Goal: Task Accomplishment & Management: Complete application form

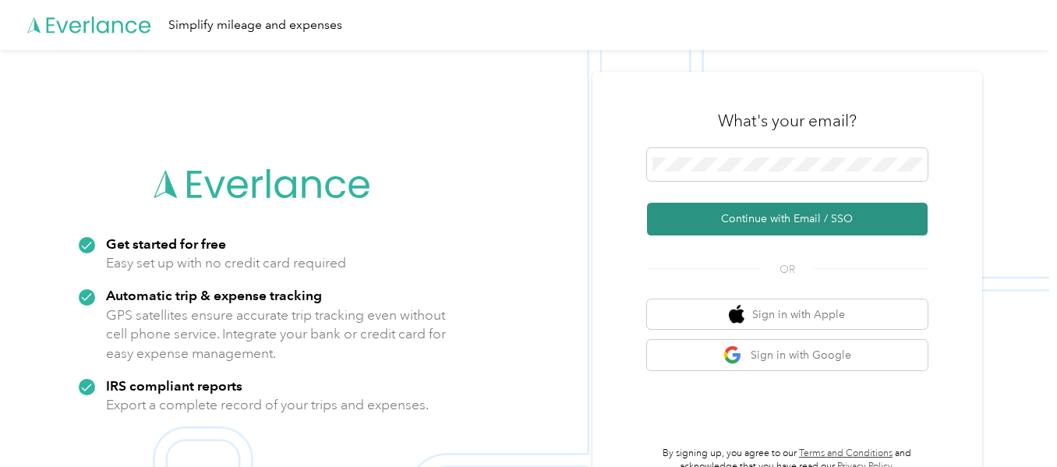
click at [881, 213] on button "Continue with Email / SSO" at bounding box center [787, 219] width 281 height 33
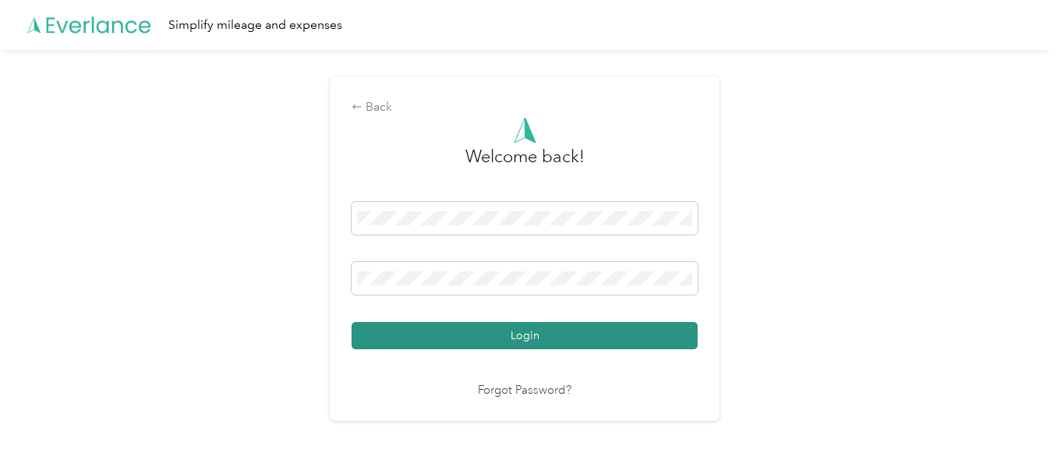
click at [618, 343] on button "Login" at bounding box center [524, 335] width 346 height 27
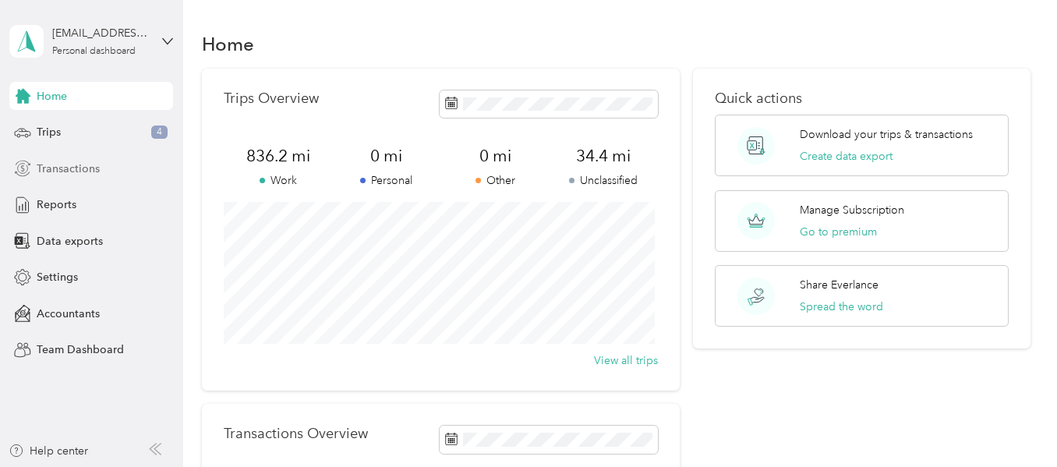
click at [106, 180] on div "Transactions" at bounding box center [91, 168] width 164 height 28
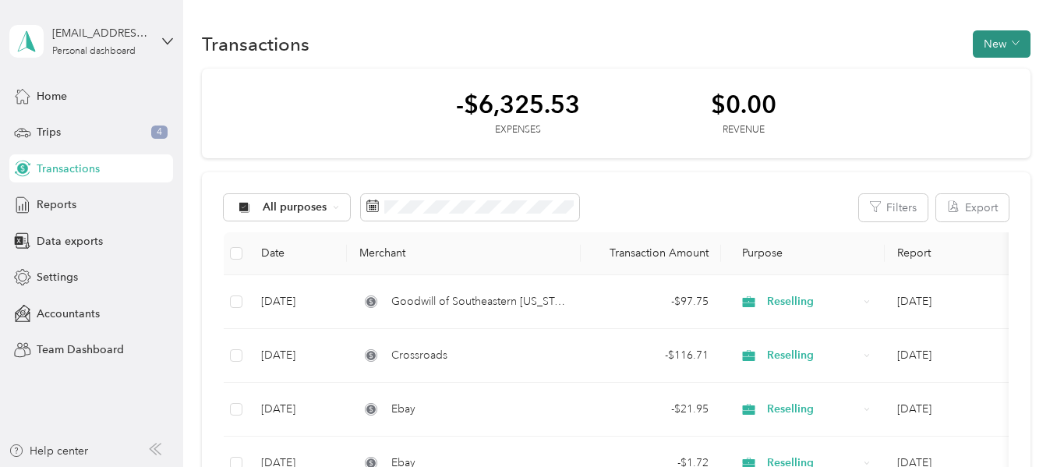
click at [985, 51] on button "New" at bounding box center [1002, 43] width 58 height 27
click at [988, 72] on span "Expense" at bounding box center [994, 73] width 42 height 16
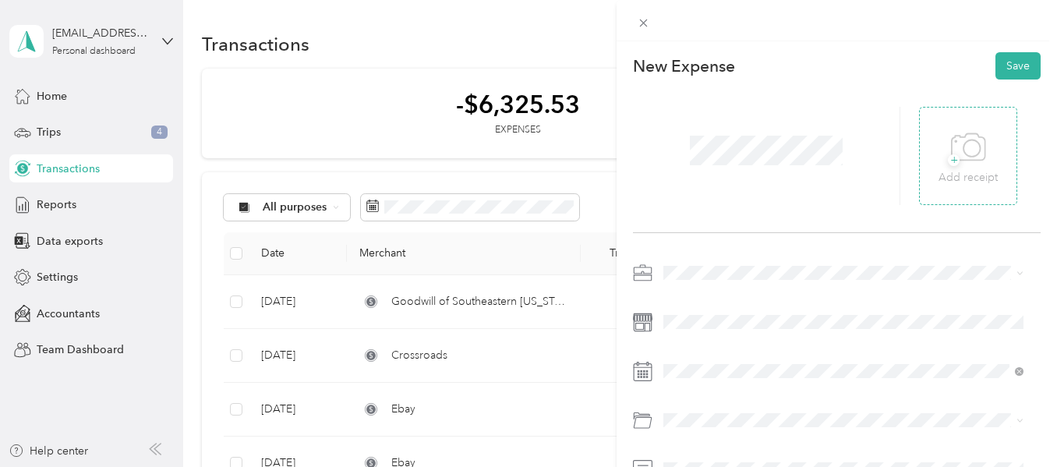
click at [959, 171] on p "Add receipt" at bounding box center [967, 177] width 59 height 17
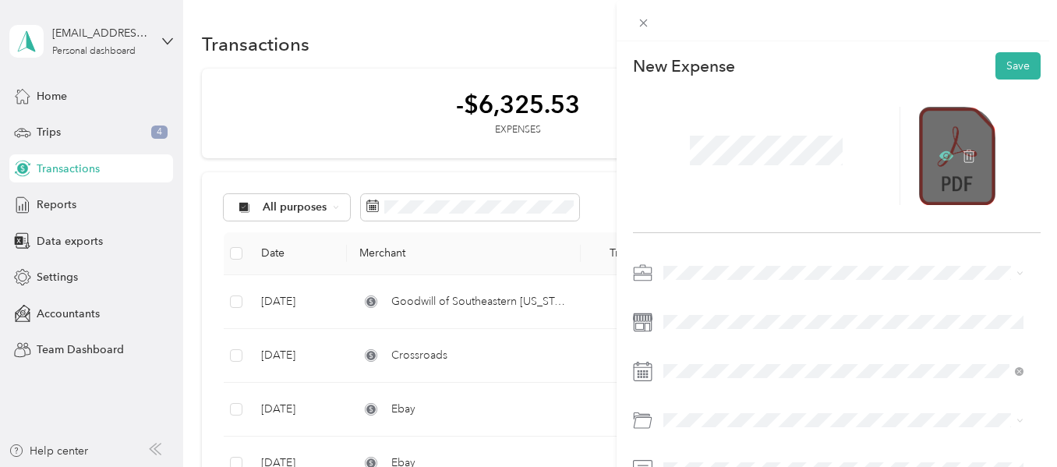
click at [939, 155] on icon at bounding box center [946, 155] width 14 height 9
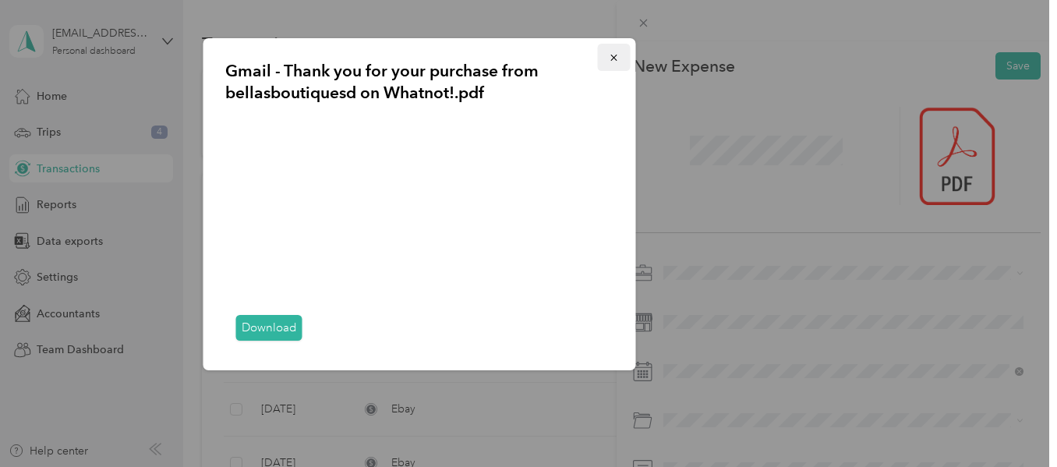
click at [606, 55] on button "button" at bounding box center [614, 57] width 33 height 27
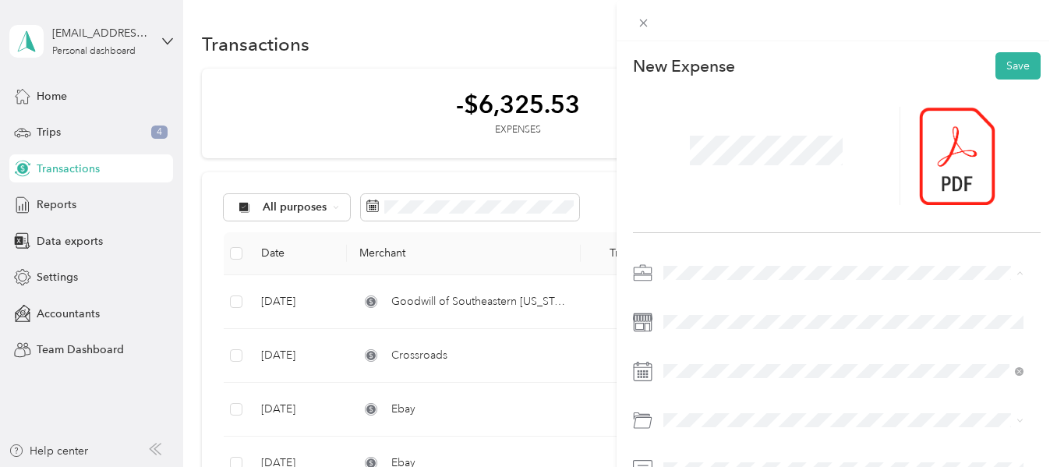
click at [717, 105] on div "Reselling" at bounding box center [843, 109] width 349 height 16
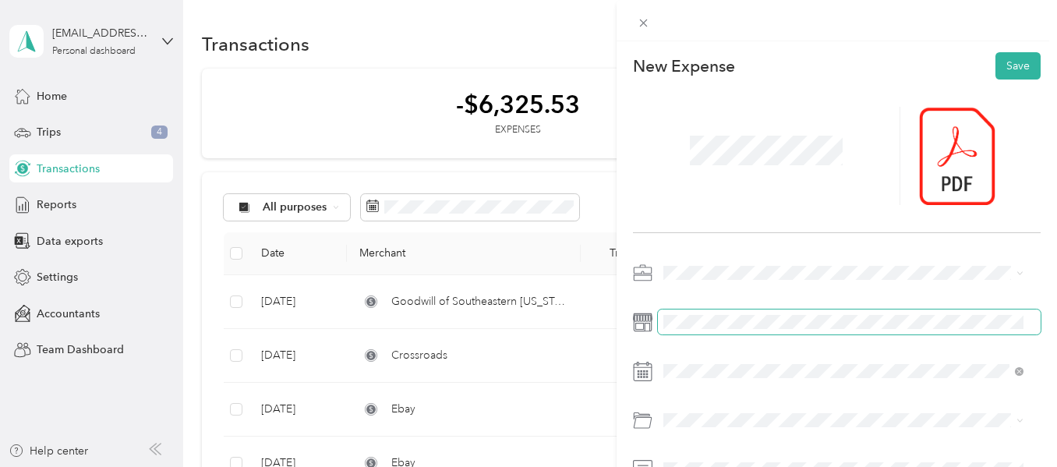
scroll to position [78, 0]
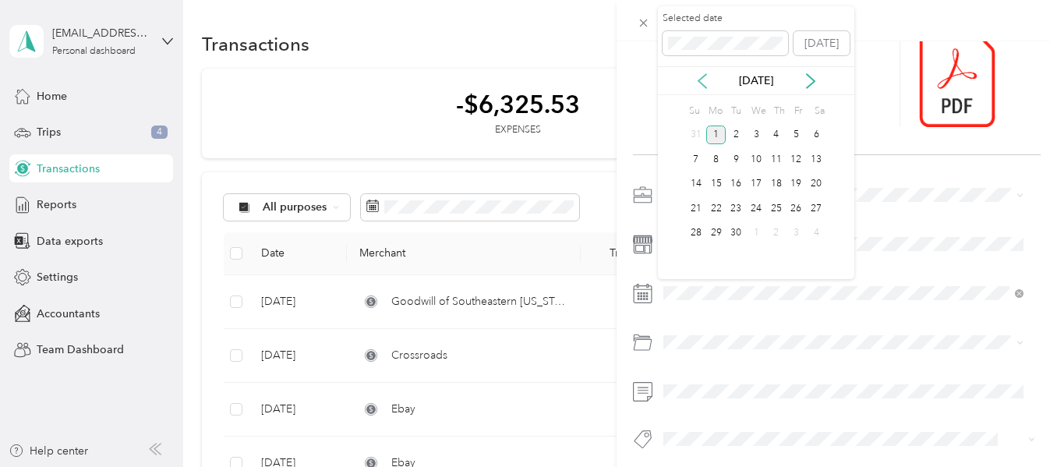
click at [705, 87] on icon at bounding box center [702, 81] width 8 height 14
click at [704, 87] on icon at bounding box center [702, 81] width 8 height 14
click at [817, 185] on div "19" at bounding box center [816, 184] width 20 height 19
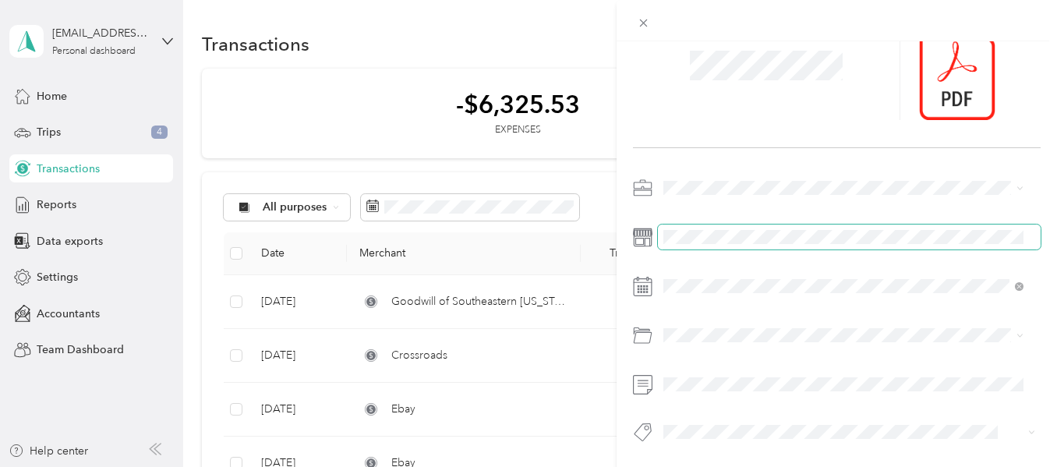
scroll to position [97, 0]
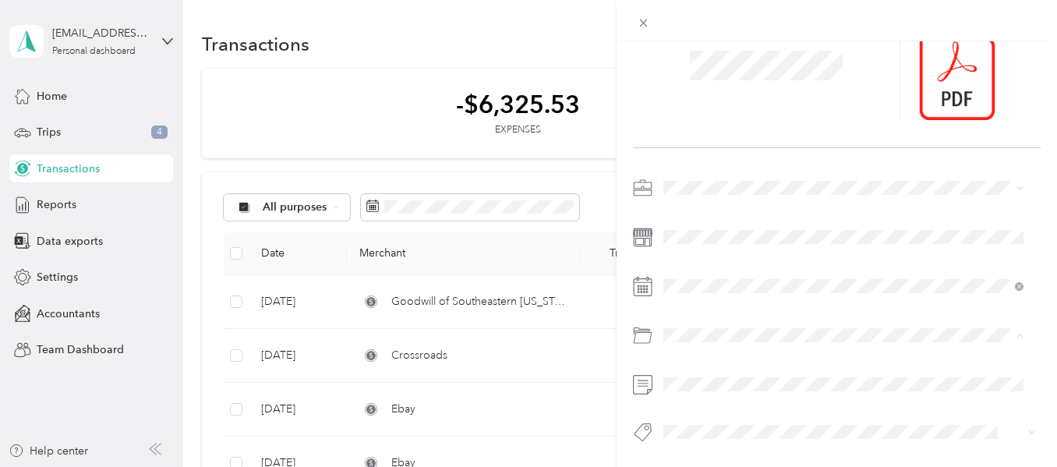
click at [691, 383] on span "Inventory" at bounding box center [692, 386] width 47 height 13
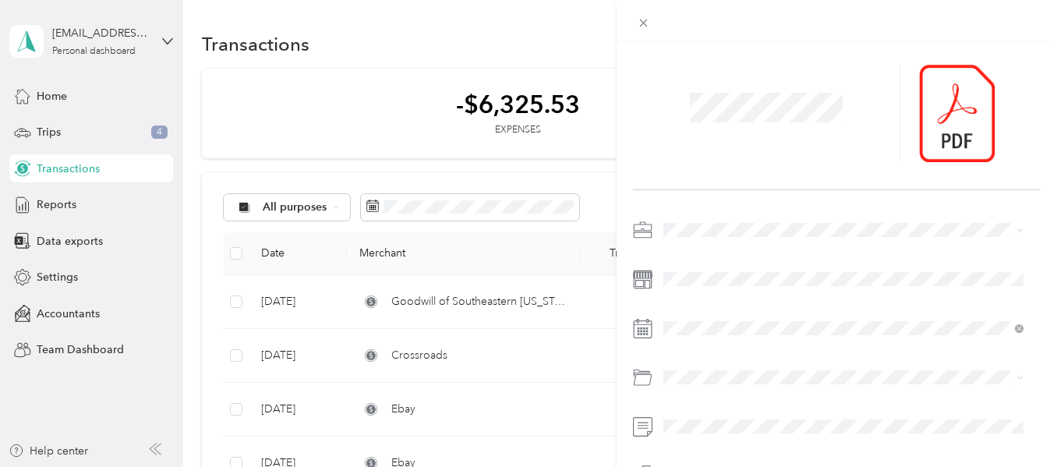
scroll to position [0, 0]
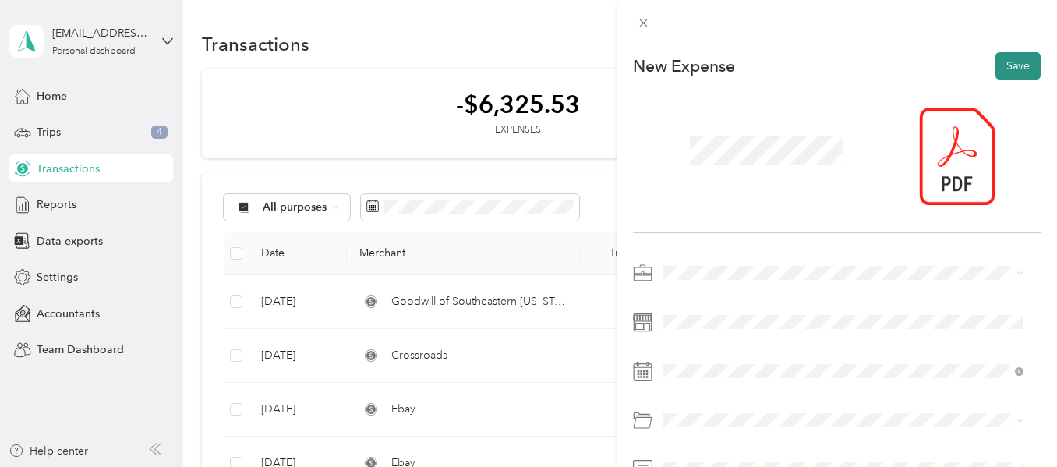
click at [1016, 69] on button "Save" at bounding box center [1017, 65] width 45 height 27
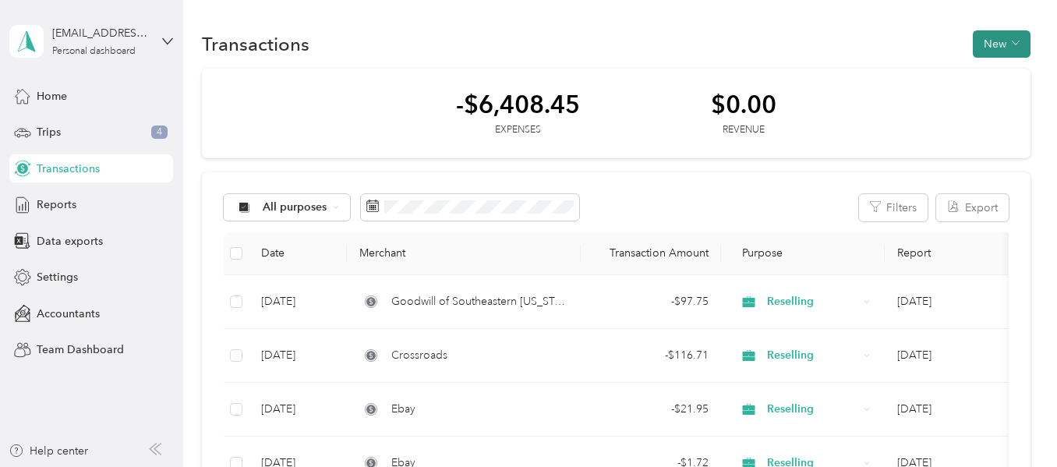
click at [997, 41] on button "New" at bounding box center [1002, 43] width 58 height 27
click at [994, 74] on span "Expense" at bounding box center [994, 73] width 42 height 16
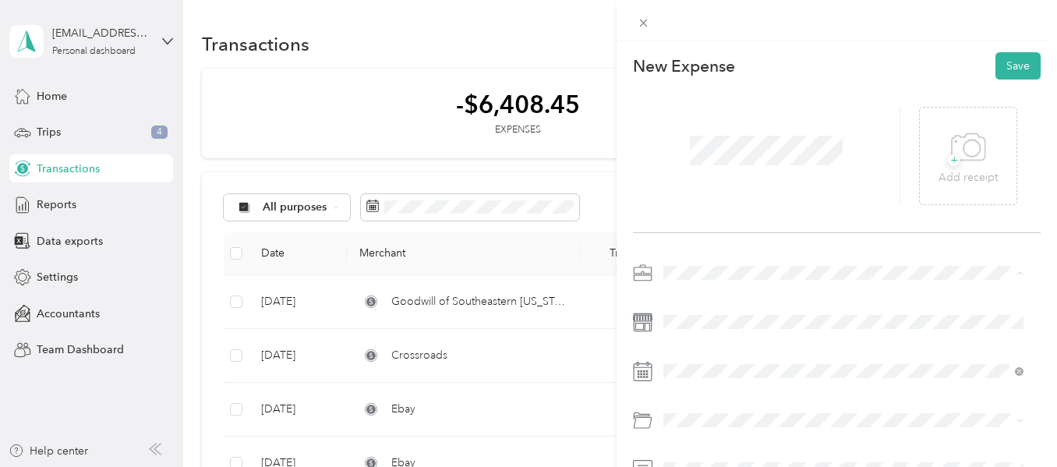
click at [712, 103] on span "Reselling" at bounding box center [691, 108] width 44 height 13
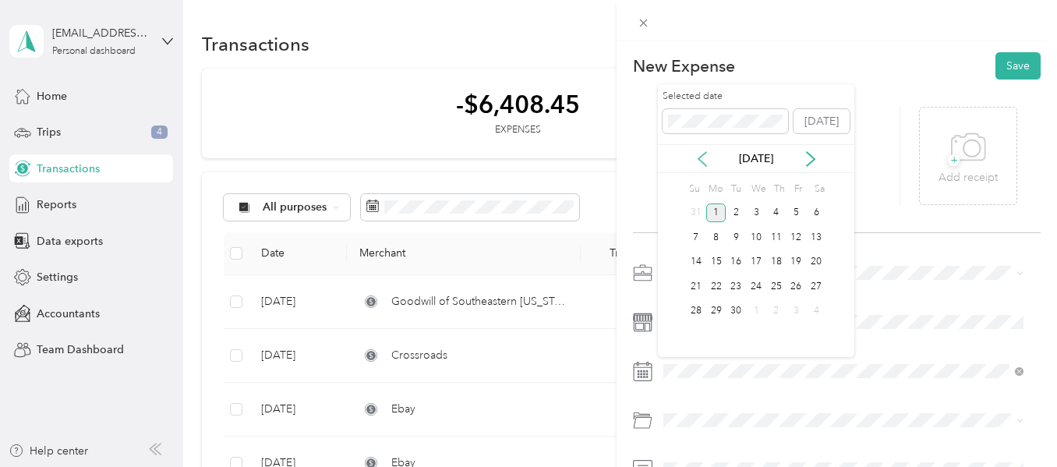
click at [703, 155] on icon at bounding box center [702, 159] width 16 height 16
click at [721, 291] on div "21" at bounding box center [716, 286] width 20 height 19
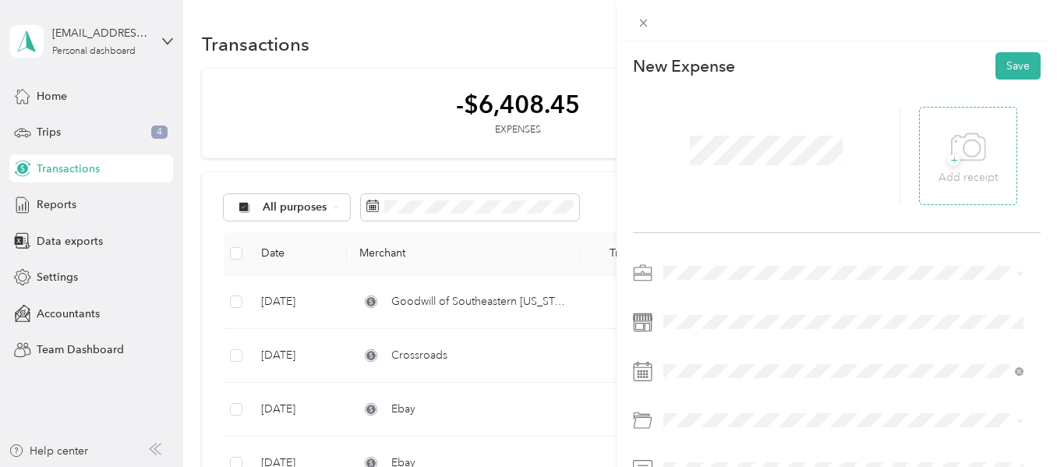
click at [938, 156] on div "+ Add receipt" at bounding box center [967, 156] width 59 height 60
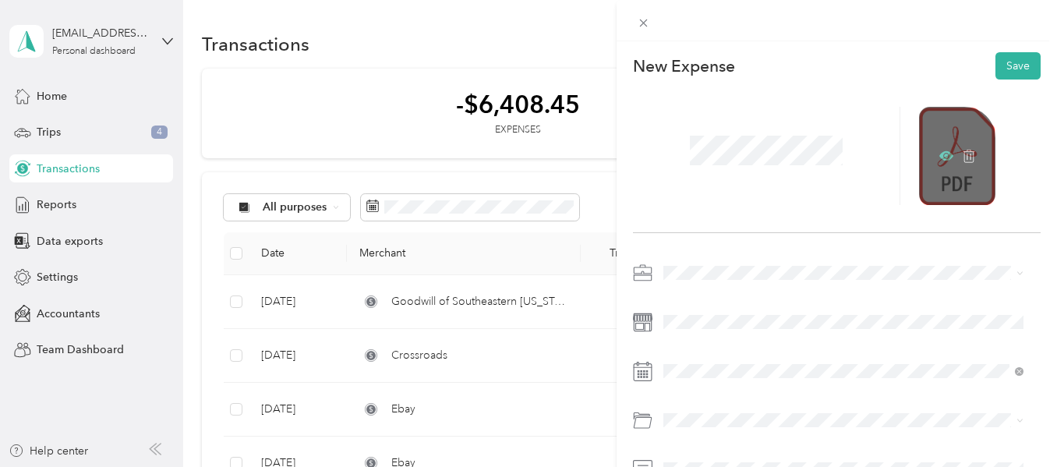
click at [944, 156] on icon at bounding box center [946, 156] width 5 height 5
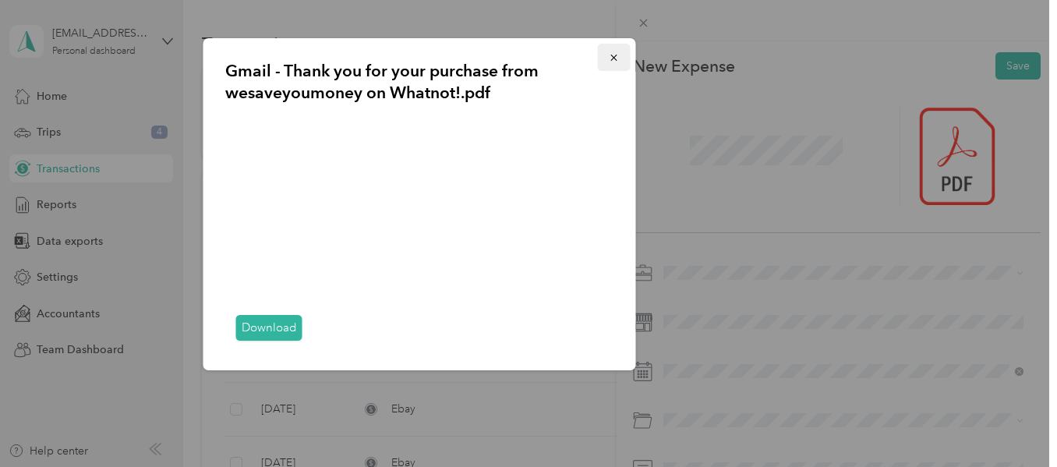
click at [609, 60] on icon "button" at bounding box center [614, 57] width 11 height 11
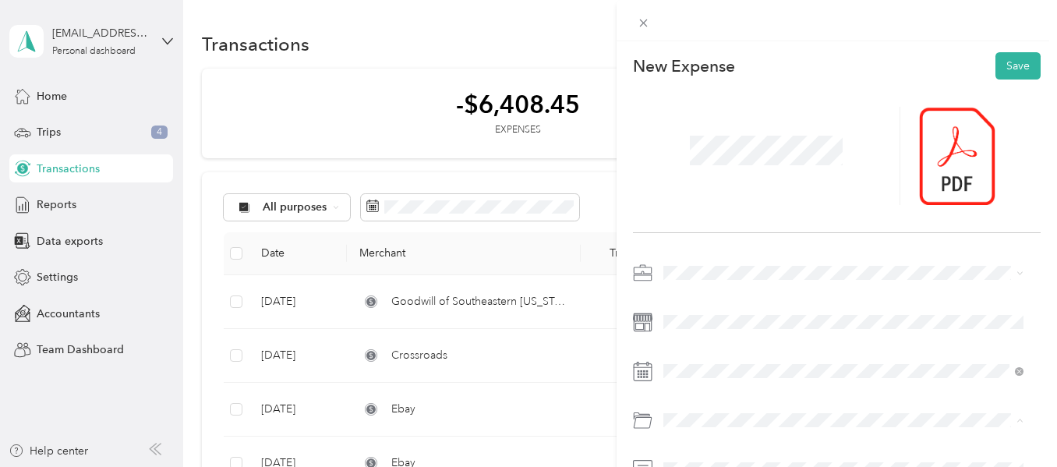
click at [736, 390] on div "Inventory" at bounding box center [843, 392] width 349 height 16
click at [1018, 67] on button "Save" at bounding box center [1017, 65] width 45 height 27
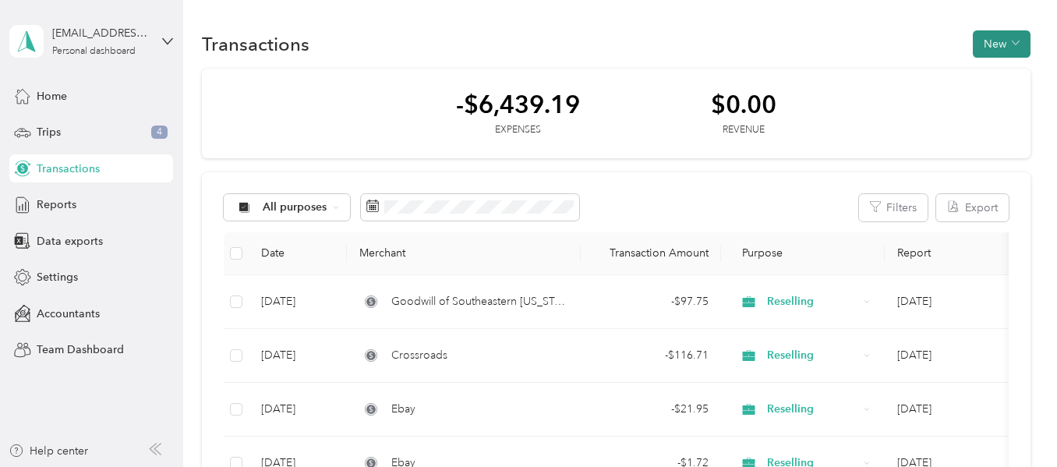
click at [998, 50] on button "New" at bounding box center [1002, 43] width 58 height 27
click at [1001, 78] on span "Expense" at bounding box center [994, 73] width 42 height 16
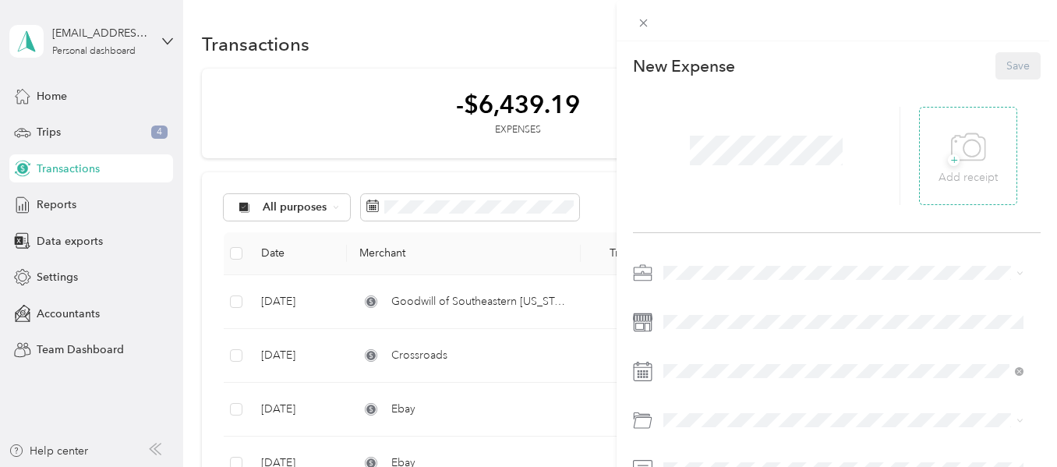
click at [952, 154] on icon at bounding box center [968, 147] width 35 height 43
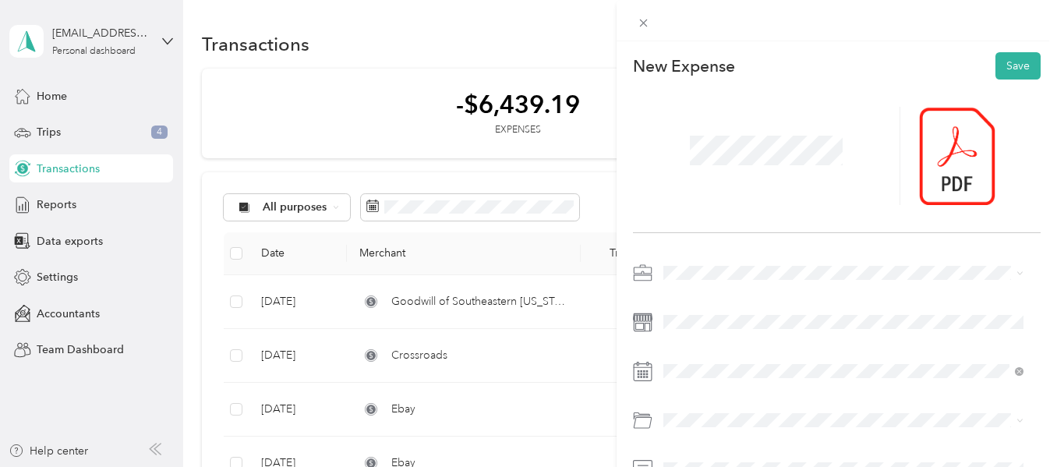
click at [715, 104] on div "Reselling" at bounding box center [843, 108] width 349 height 16
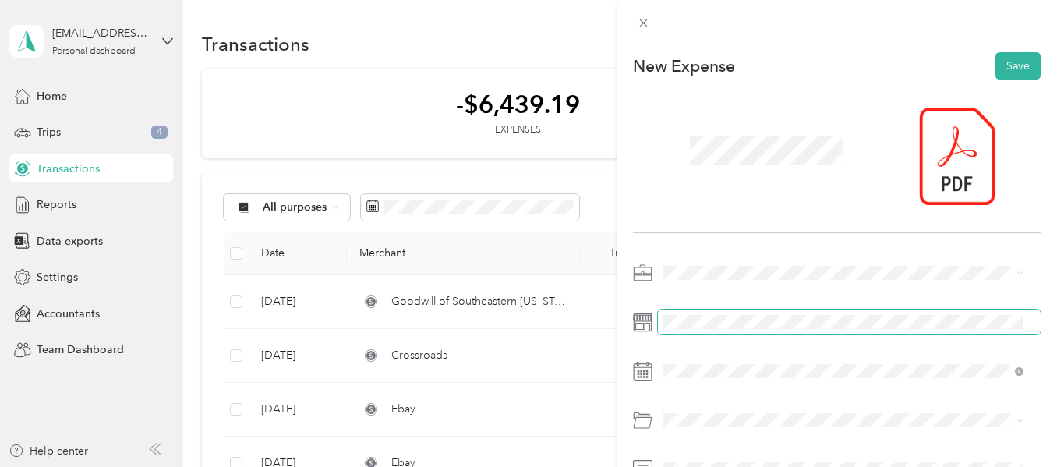
click at [744, 330] on span at bounding box center [849, 321] width 383 height 25
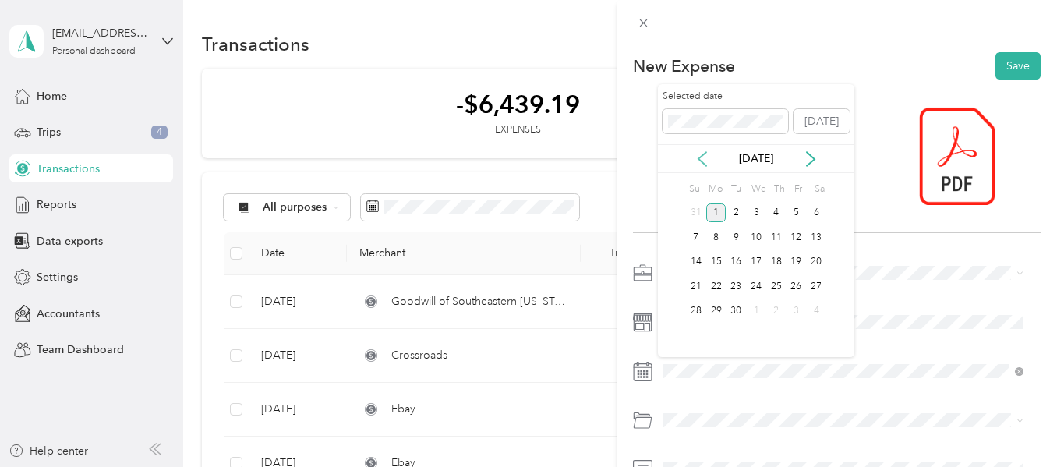
click at [705, 159] on icon at bounding box center [702, 159] width 16 height 16
click at [720, 294] on div "21" at bounding box center [716, 286] width 20 height 19
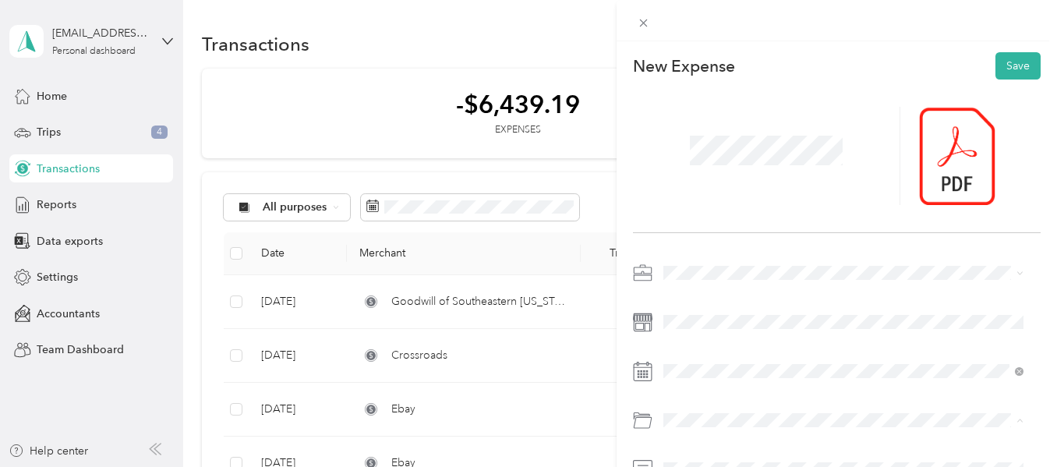
click at [738, 394] on div "Inventory" at bounding box center [843, 392] width 349 height 16
click at [1005, 72] on button "Save" at bounding box center [1017, 65] width 45 height 27
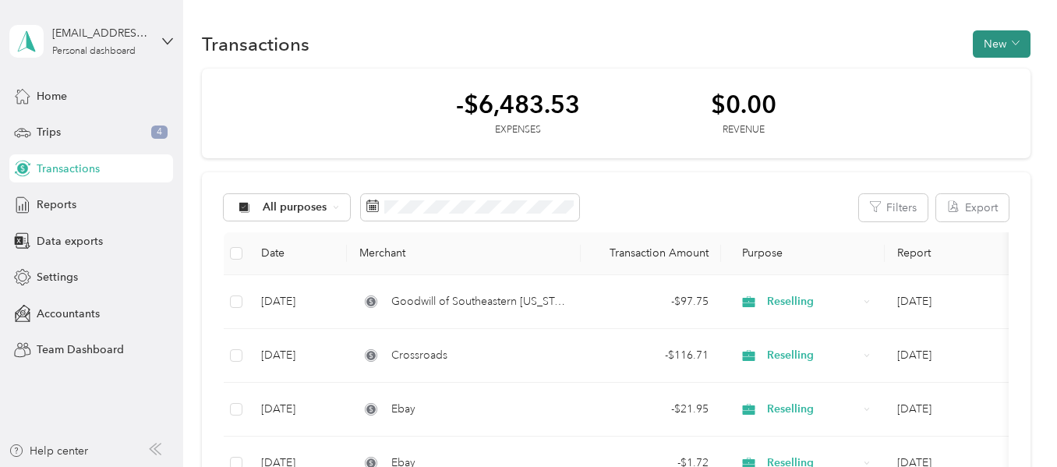
click at [1011, 45] on icon "button" at bounding box center [1015, 43] width 8 height 8
click at [1008, 75] on span "Expense" at bounding box center [994, 73] width 42 height 16
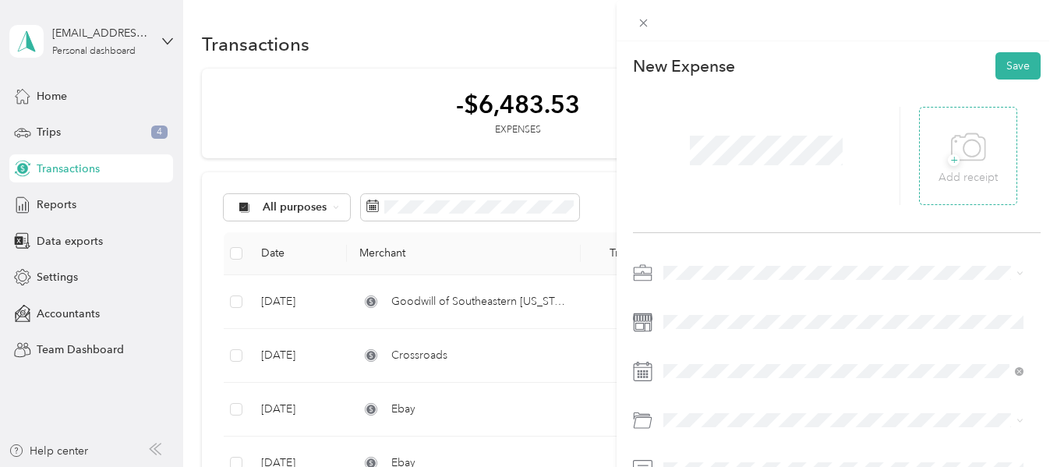
click at [969, 156] on icon at bounding box center [968, 147] width 35 height 43
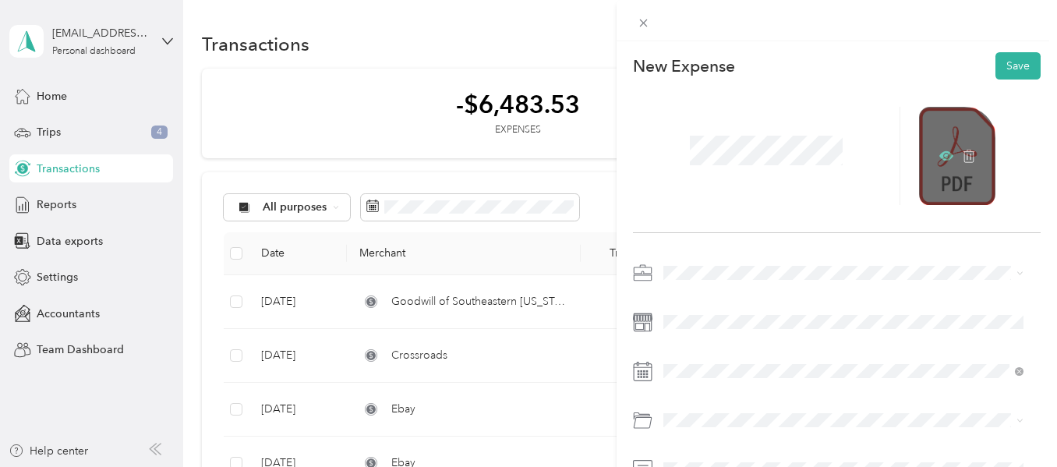
click at [939, 156] on icon at bounding box center [946, 155] width 14 height 9
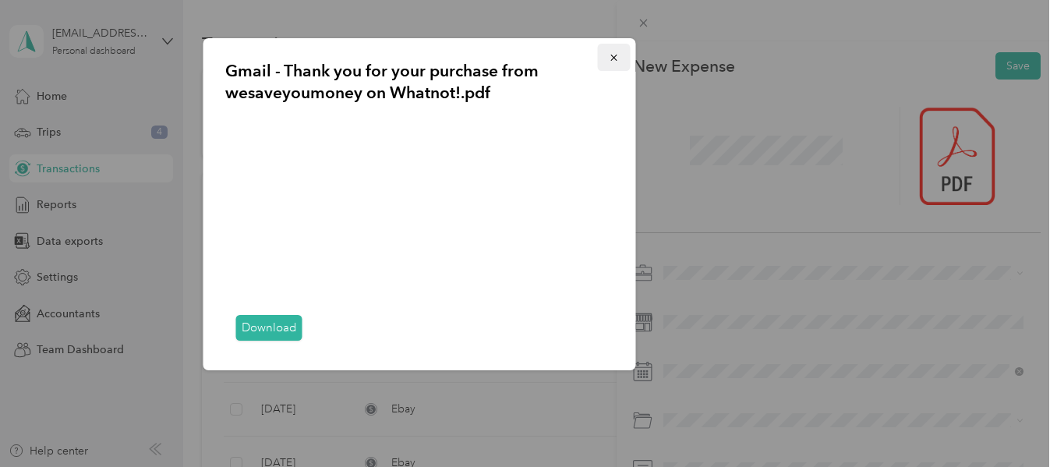
click at [611, 56] on icon "button" at bounding box center [614, 57] width 11 height 11
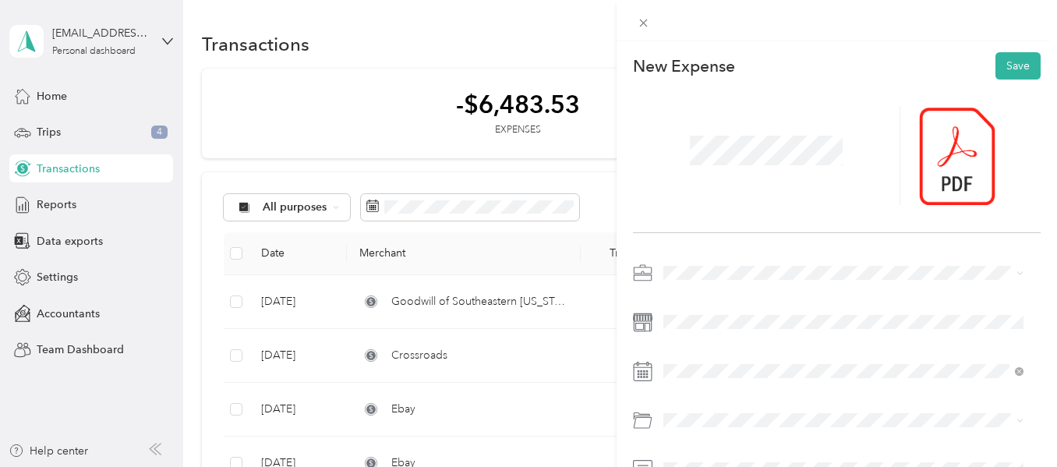
click at [731, 284] on span at bounding box center [849, 272] width 383 height 25
click at [704, 110] on span "Reselling" at bounding box center [691, 107] width 44 height 13
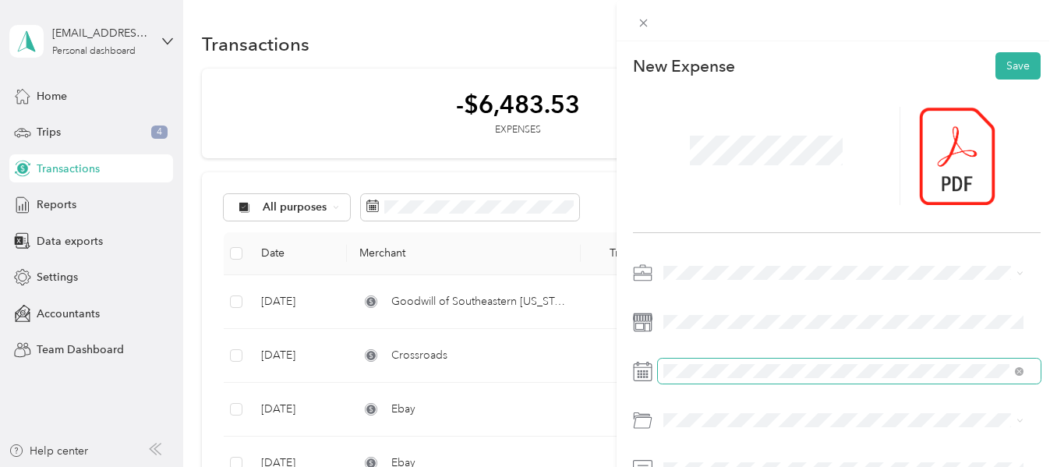
click at [737, 363] on span at bounding box center [849, 370] width 383 height 25
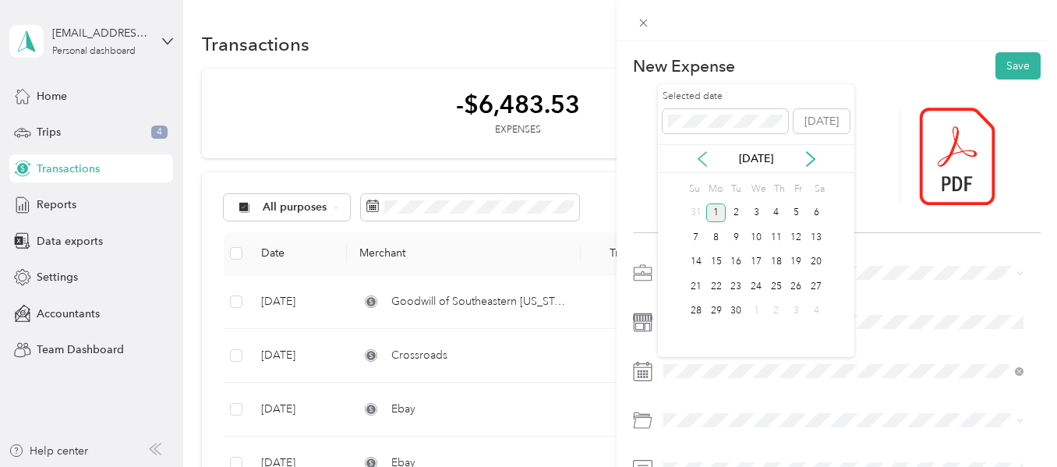
click at [697, 162] on icon at bounding box center [702, 159] width 16 height 16
click at [798, 312] on div "29" at bounding box center [796, 311] width 20 height 19
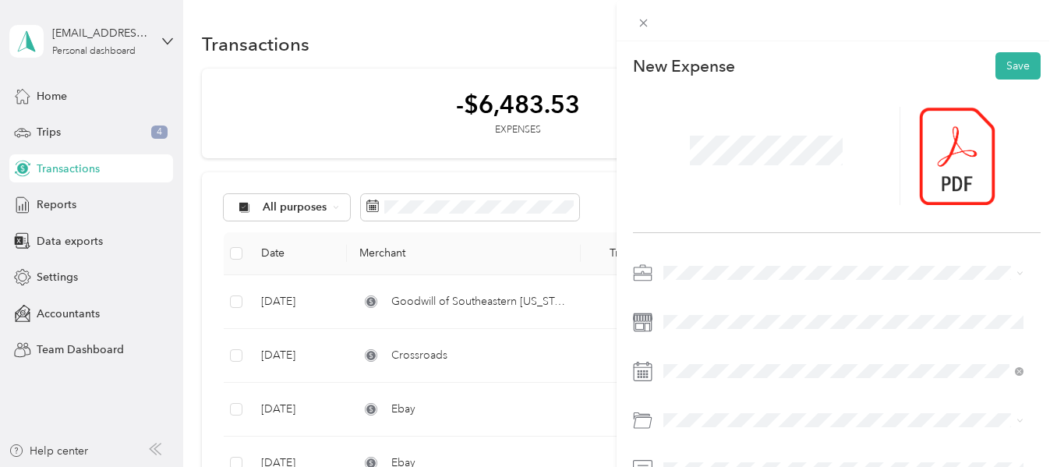
click at [739, 389] on div "Inventory" at bounding box center [843, 392] width 349 height 16
click at [1018, 62] on button "Save" at bounding box center [1017, 65] width 45 height 27
